Goal: Task Accomplishment & Management: Use online tool/utility

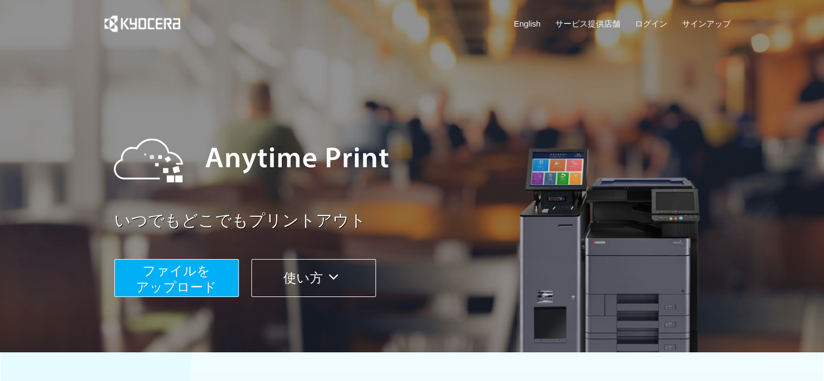
click at [204, 290] on span "ファイルを ​​アップロード" at bounding box center [176, 278] width 81 height 31
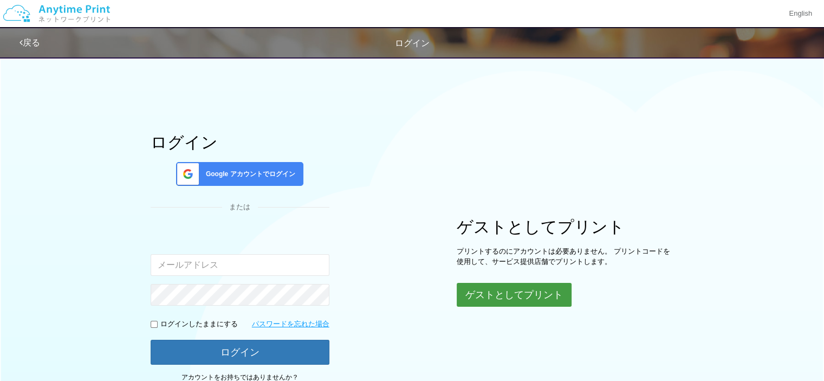
click at [511, 304] on button "ゲストとしてプリント" at bounding box center [514, 295] width 115 height 24
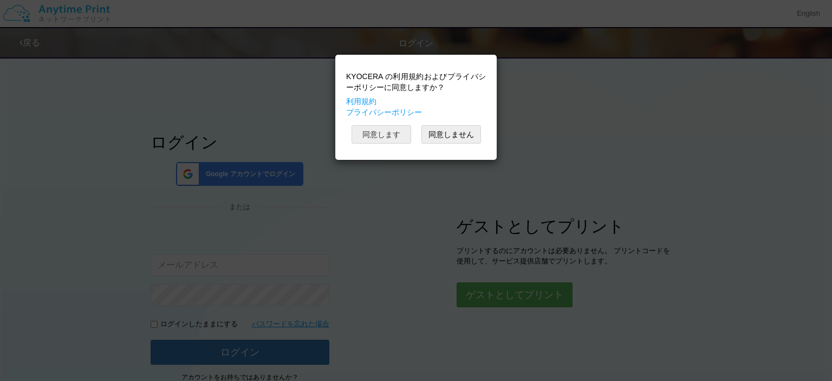
click at [386, 131] on button "同意します" at bounding box center [382, 134] width 60 height 18
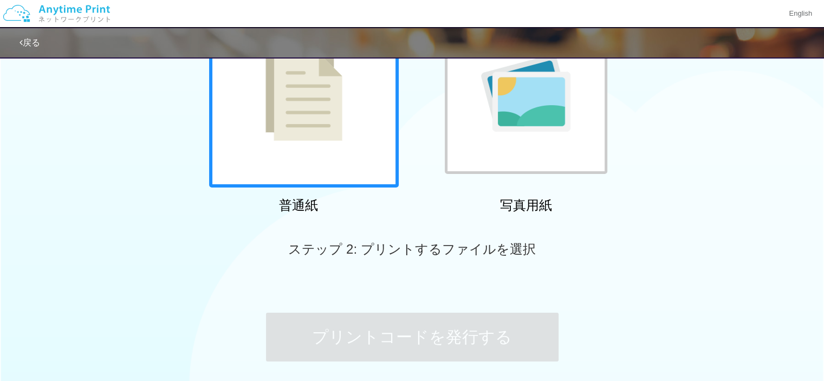
scroll to position [222, 0]
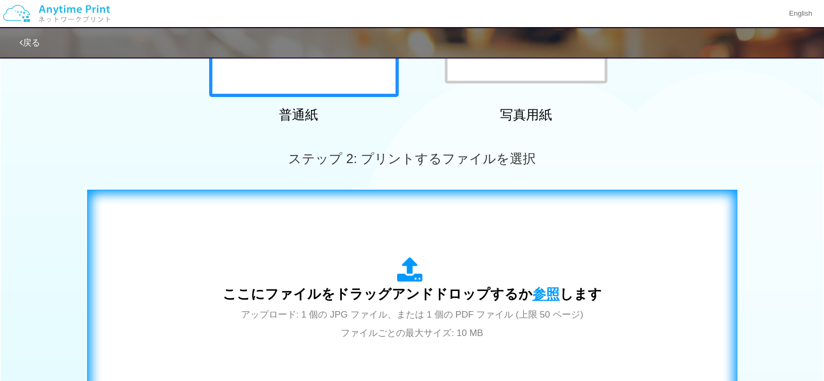
click at [546, 293] on span "参照" at bounding box center [546, 293] width 27 height 15
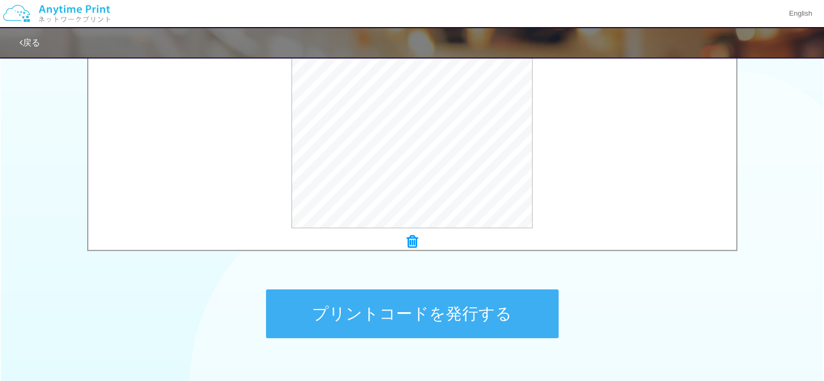
scroll to position [384, 0]
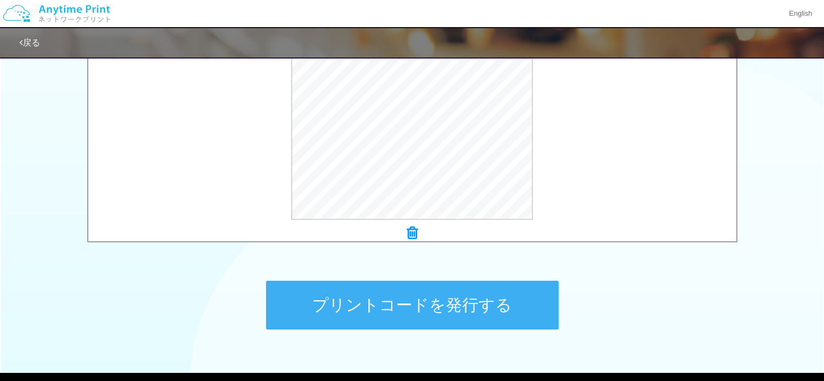
click at [462, 308] on button "プリントコードを発行する" at bounding box center [412, 305] width 293 height 49
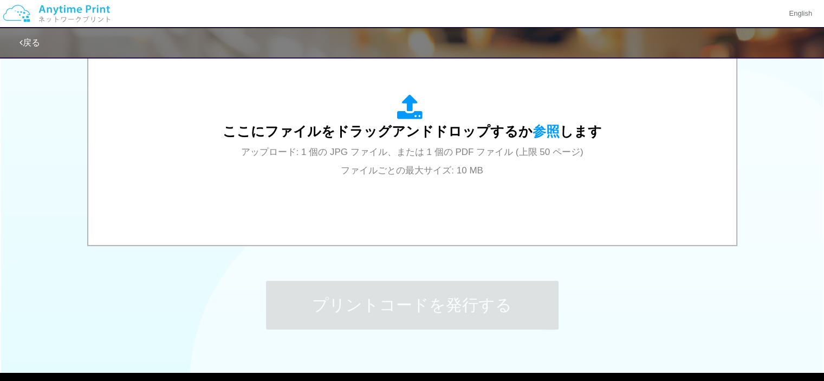
scroll to position [0, 0]
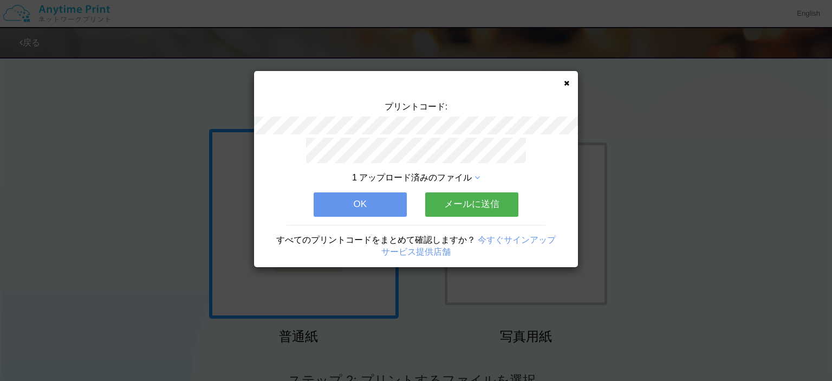
click at [354, 200] on button "OK" at bounding box center [360, 204] width 93 height 24
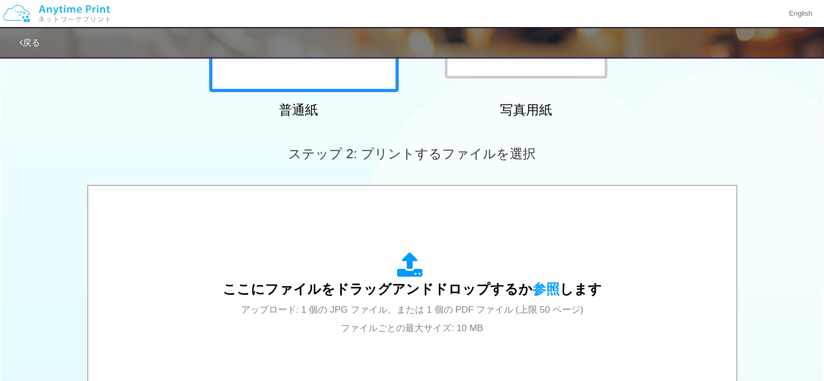
scroll to position [325, 0]
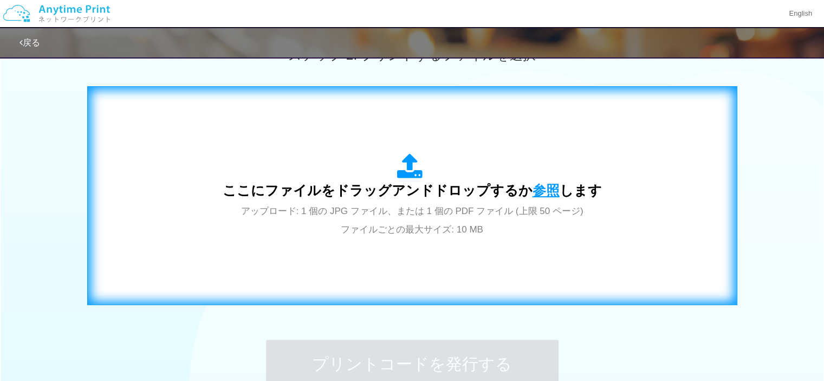
click at [541, 192] on span "参照" at bounding box center [546, 190] width 27 height 15
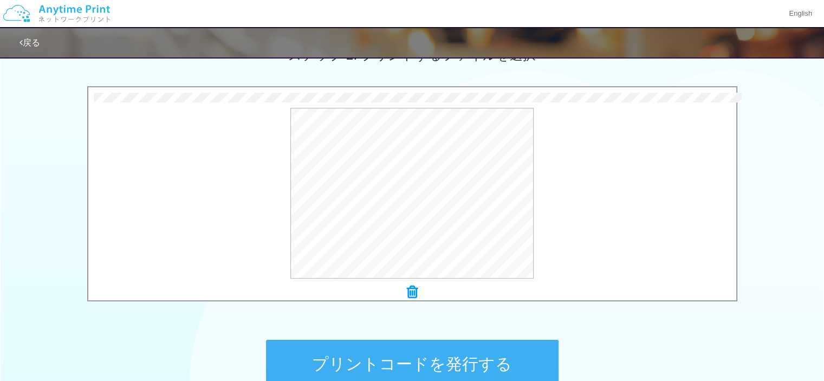
click at [495, 353] on button "プリントコードを発行する" at bounding box center [412, 364] width 293 height 49
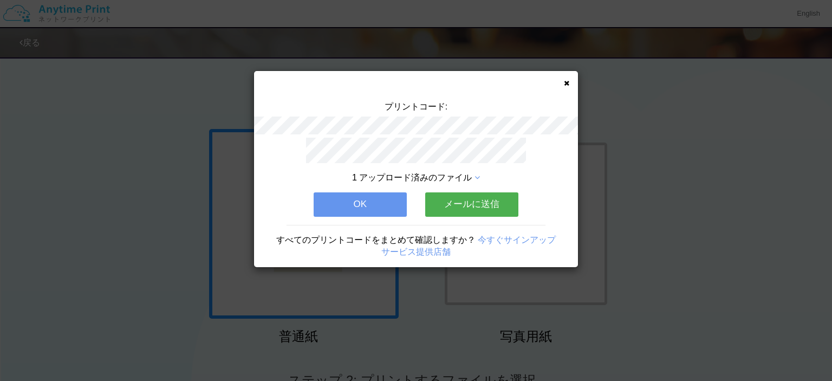
click at [361, 203] on button "OK" at bounding box center [360, 204] width 93 height 24
